Goal: Navigation & Orientation: Go to known website

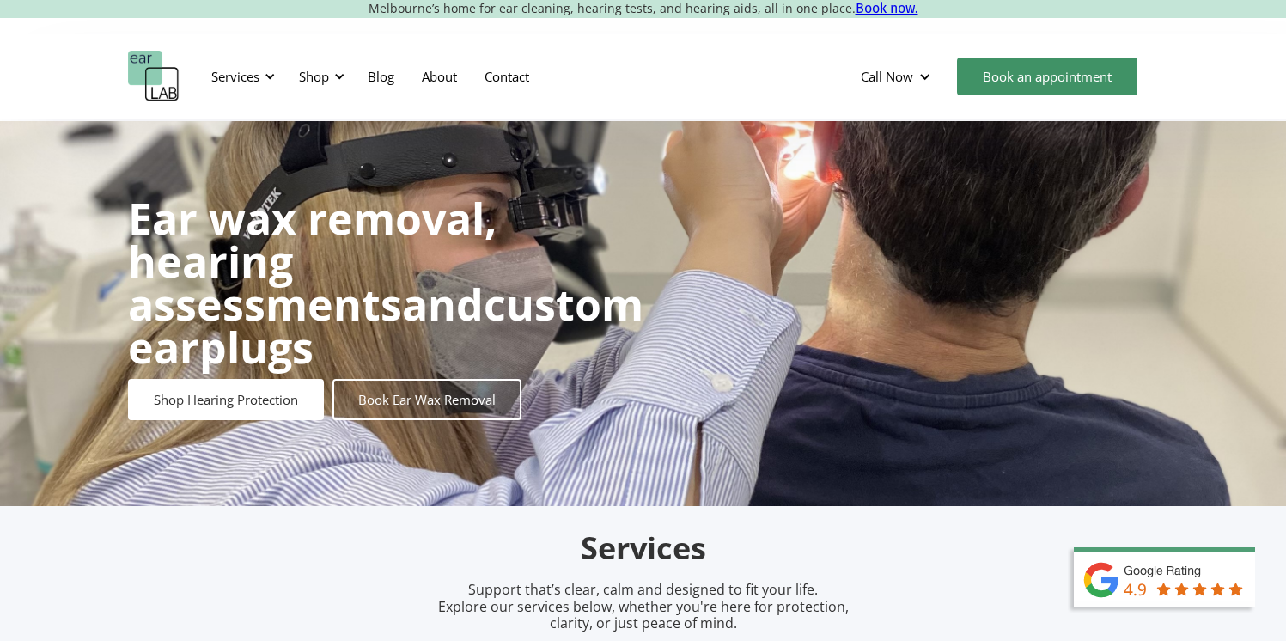
click at [142, 78] on img "home" at bounding box center [154, 77] width 52 height 52
